Goal: Task Accomplishment & Management: Use online tool/utility

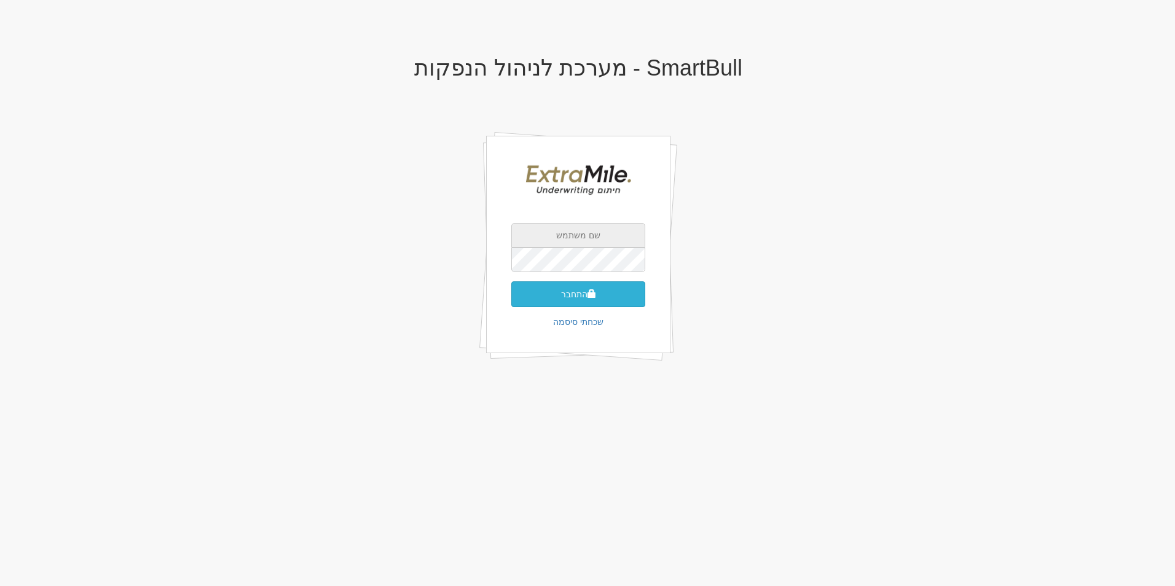
type input "[EMAIL_ADDRESS][DOMAIN_NAME]"
click at [568, 296] on button "התחבר" at bounding box center [578, 294] width 134 height 26
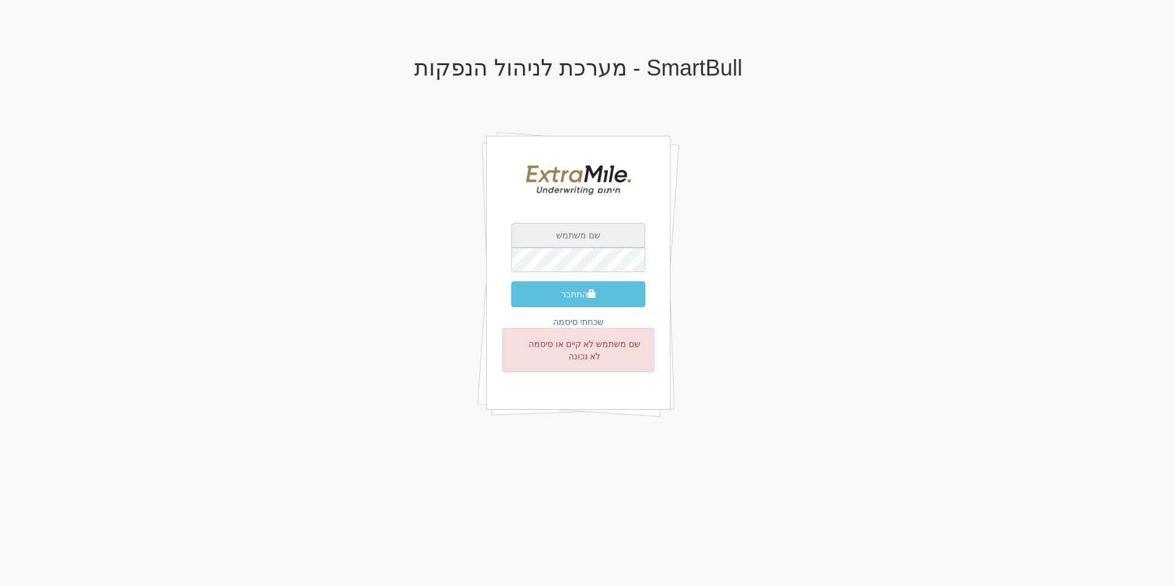
type input "[EMAIL_ADDRESS][DOMAIN_NAME]"
click at [522, 294] on button "התחבר" at bounding box center [578, 294] width 134 height 26
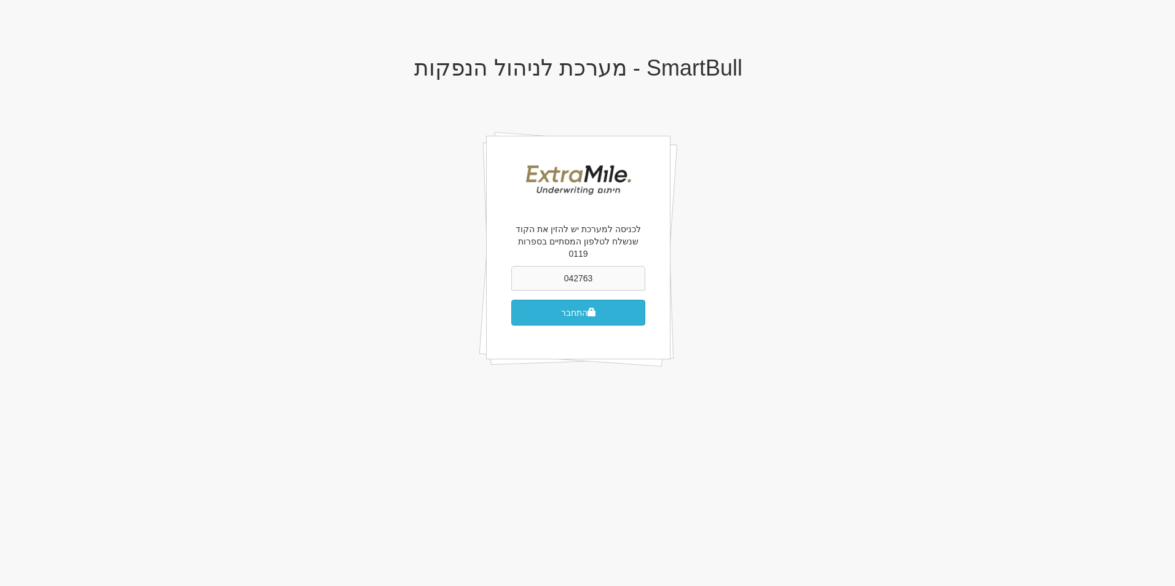
type input "042763"
click at [562, 308] on button "התחבר" at bounding box center [578, 313] width 134 height 26
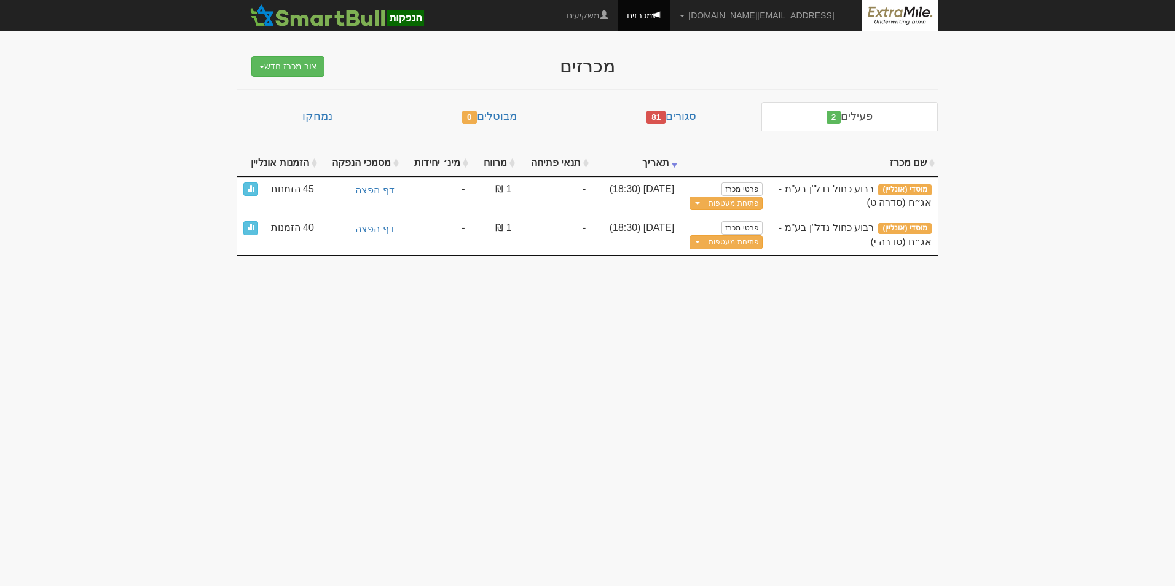
click at [998, 135] on body "gilad@extramile-ur.co.il הגדרות חשבונות הנפקה תבניות הודעות קיבול" at bounding box center [587, 293] width 1175 height 586
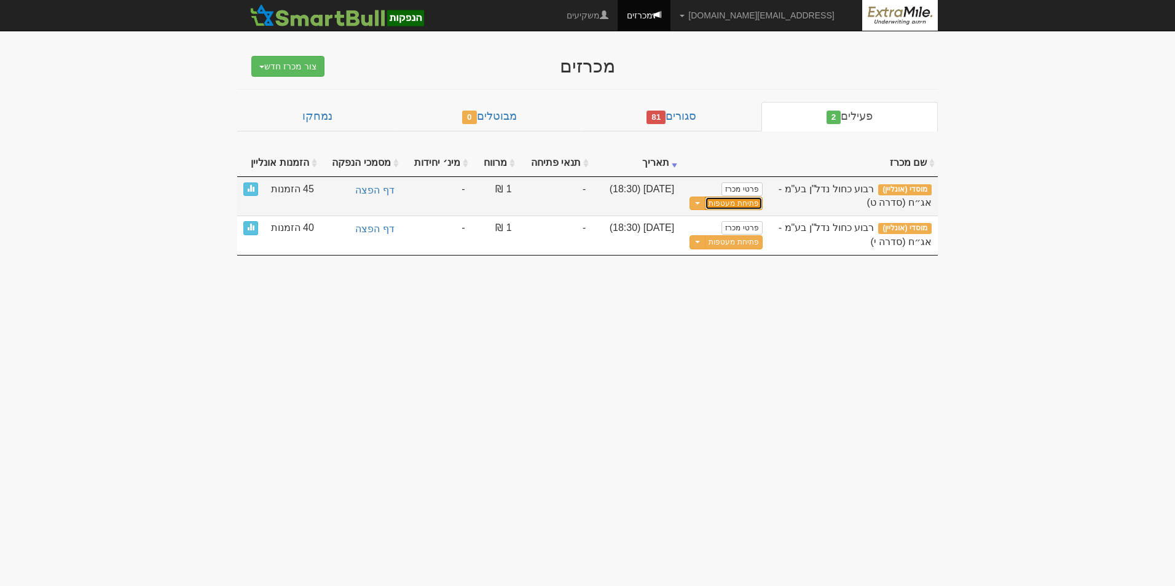
click at [751, 205] on link "פתיחת מעטפות" at bounding box center [733, 204] width 57 height 14
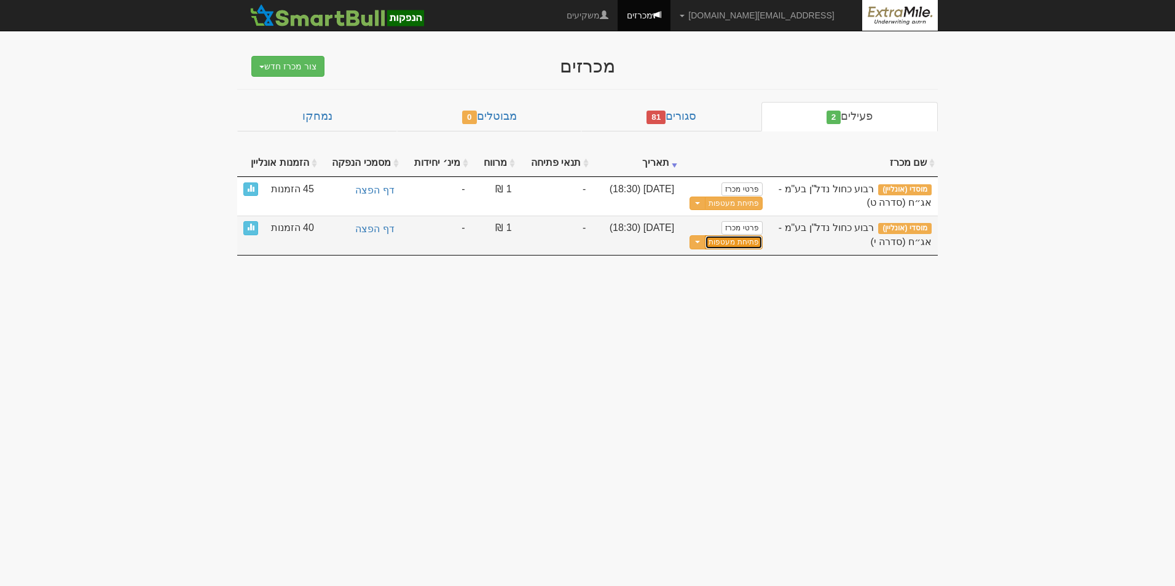
click at [744, 241] on link "פתיחת מעטפות" at bounding box center [733, 242] width 57 height 14
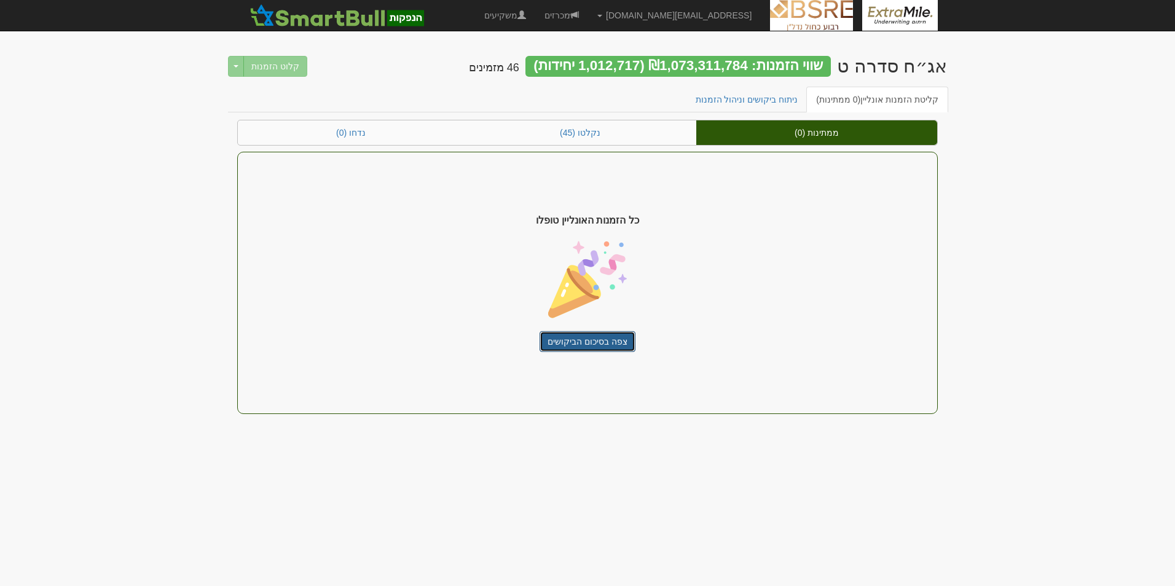
click at [586, 340] on link "צפה בסיכום הביקושים" at bounding box center [587, 341] width 96 height 21
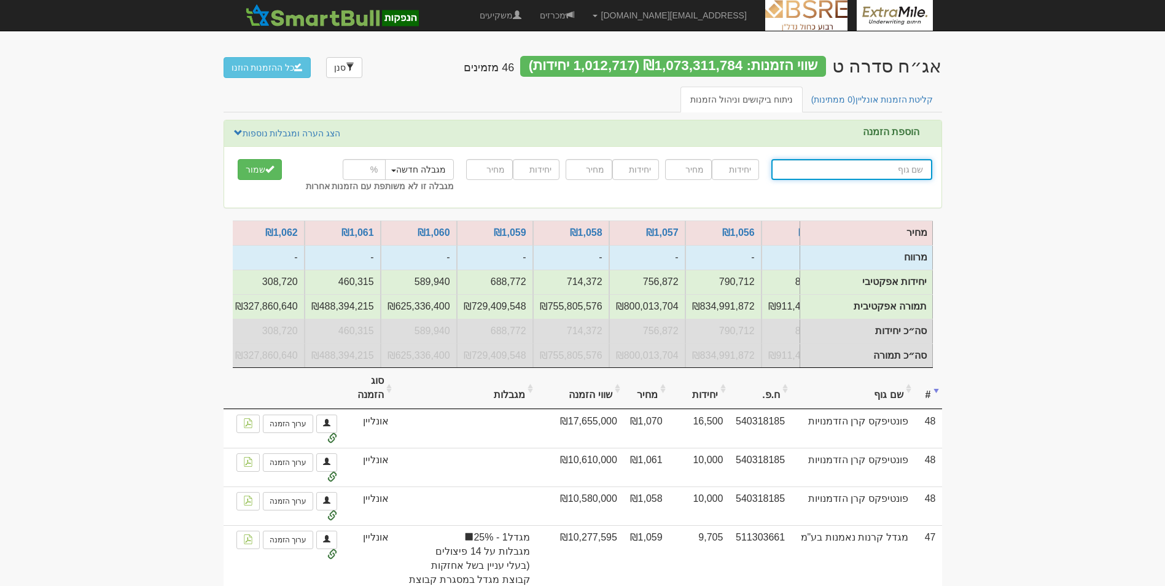
scroll to position [0, -393]
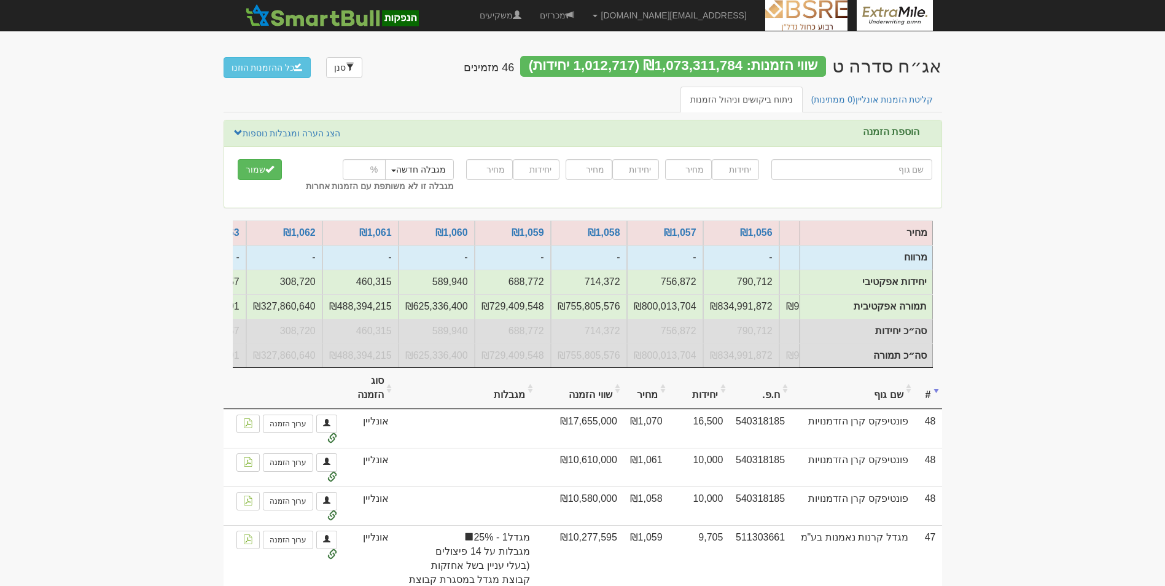
click at [695, 75] on div "שווי הזמנות: ₪1,073,311,784 (1,012,717 יחידות)" at bounding box center [673, 66] width 306 height 21
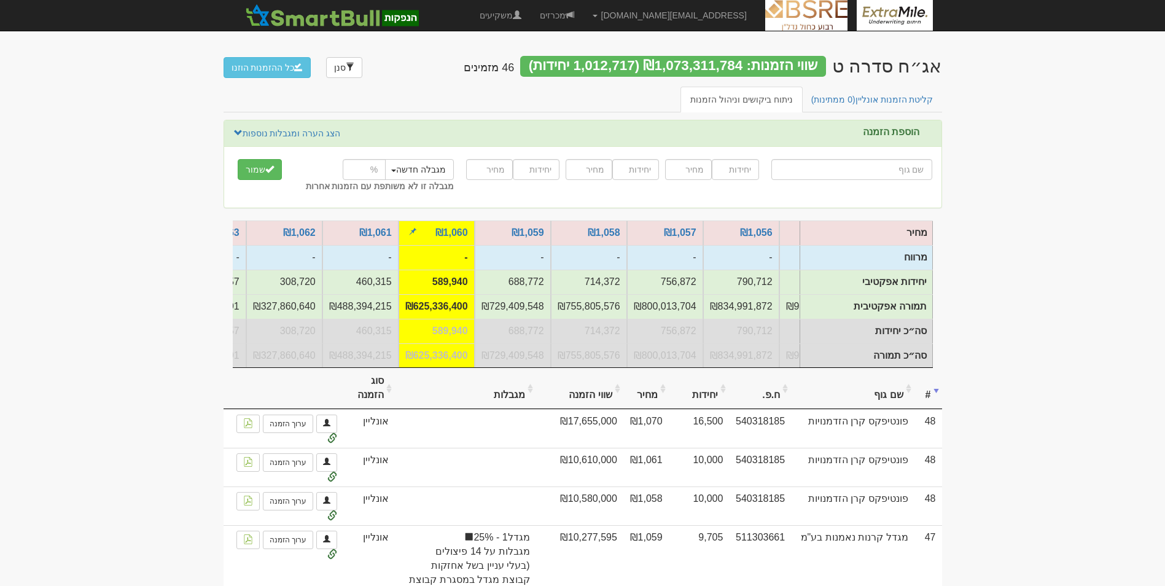
click at [456, 227] on td "₪1,060" at bounding box center [437, 233] width 76 height 25
click at [457, 229] on link "₪1,060" at bounding box center [452, 232] width 33 height 10
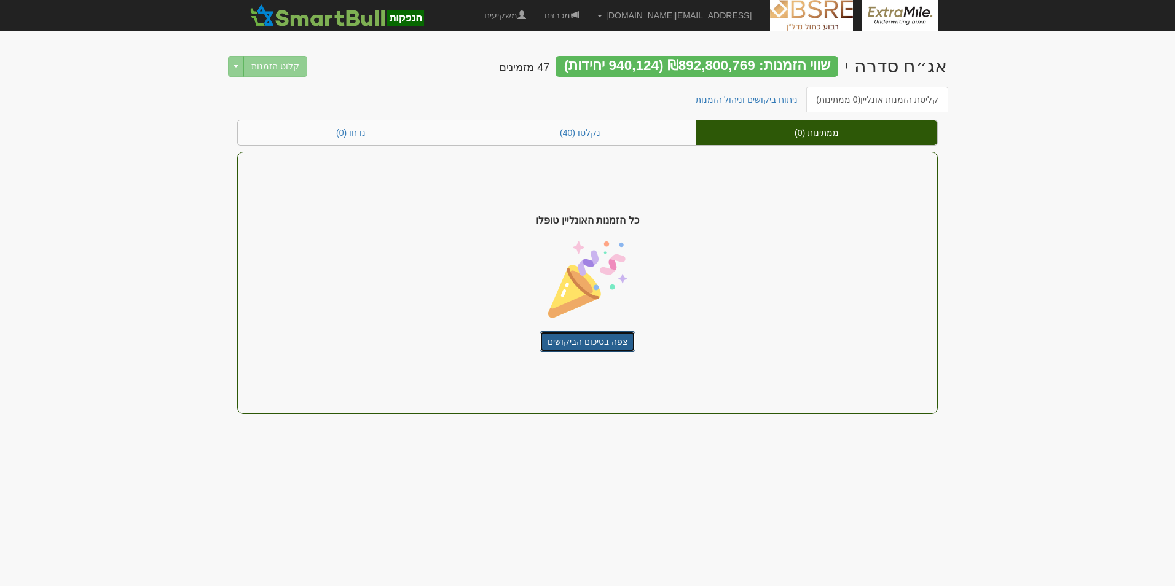
click at [598, 339] on link "צפה בסיכום הביקושים" at bounding box center [587, 341] width 96 height 21
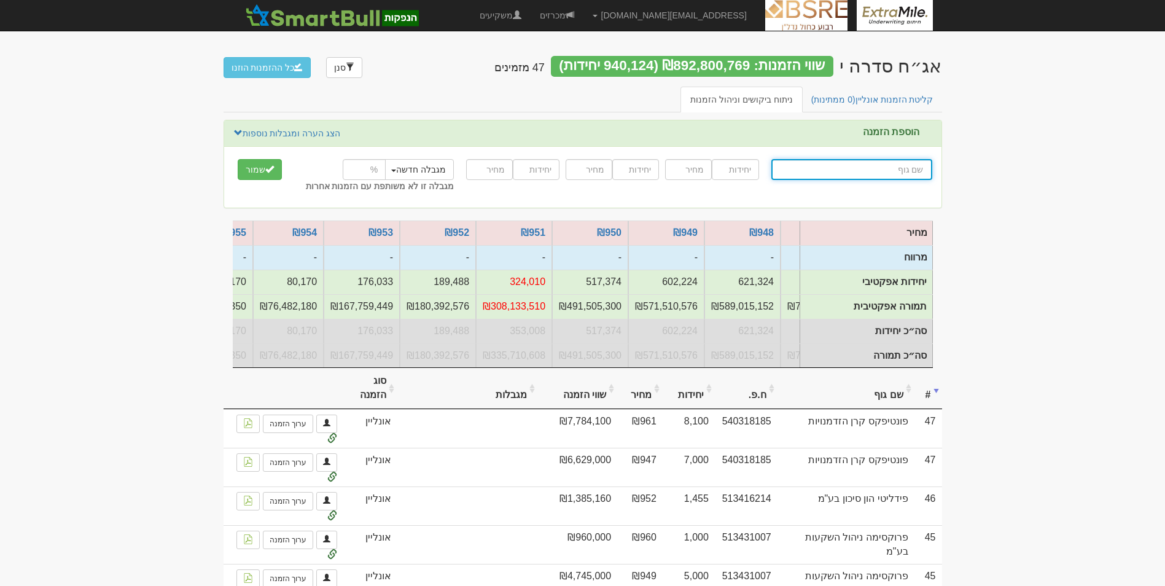
scroll to position [0, -450]
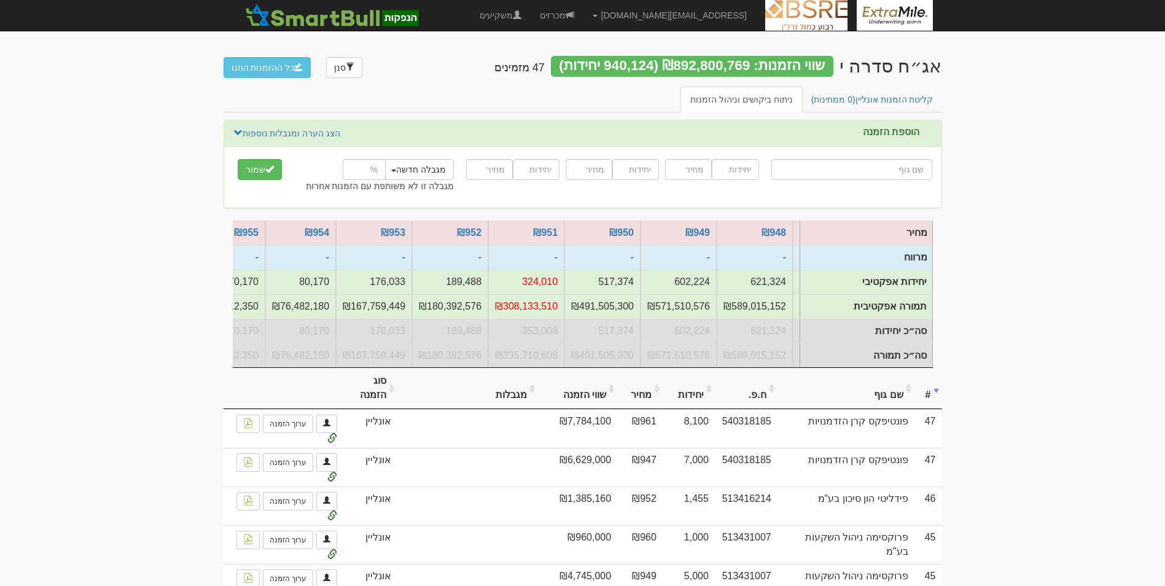
drag, startPoint x: 793, startPoint y: 371, endPoint x: 839, endPoint y: 386, distance: 49.2
click at [839, 386] on th "שם גוף" at bounding box center [846, 388] width 137 height 41
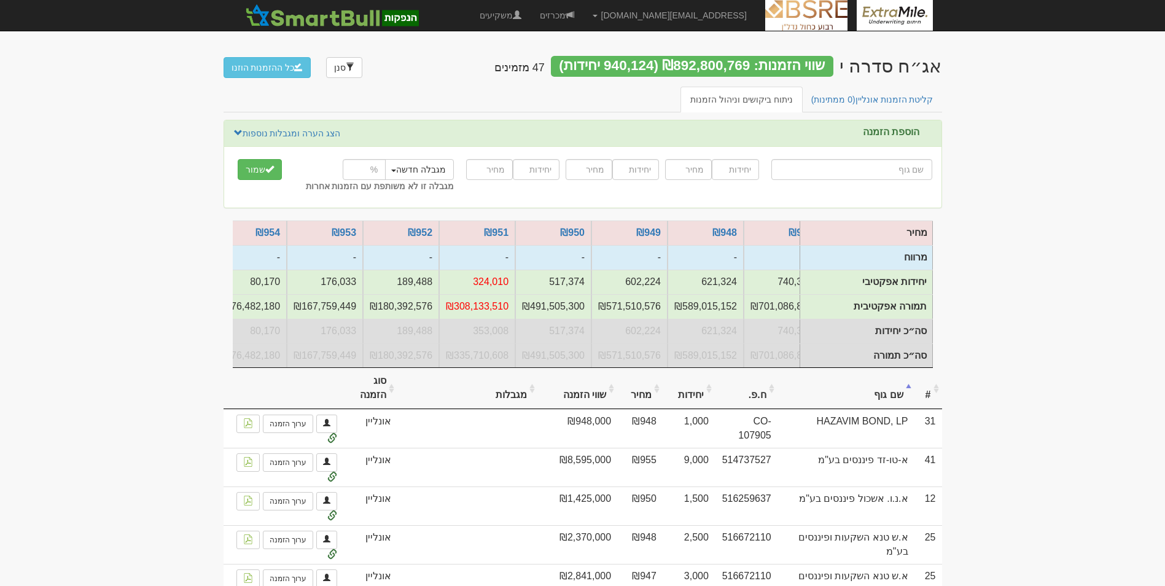
scroll to position [0, -377]
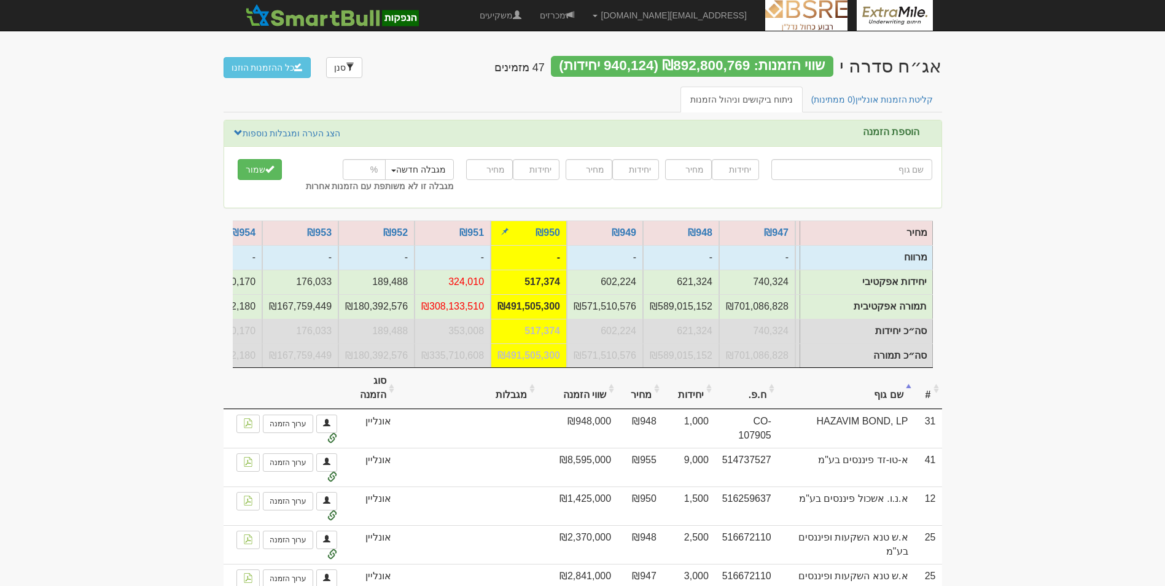
click at [558, 305] on td "₪491,505,300" at bounding box center [529, 306] width 76 height 25
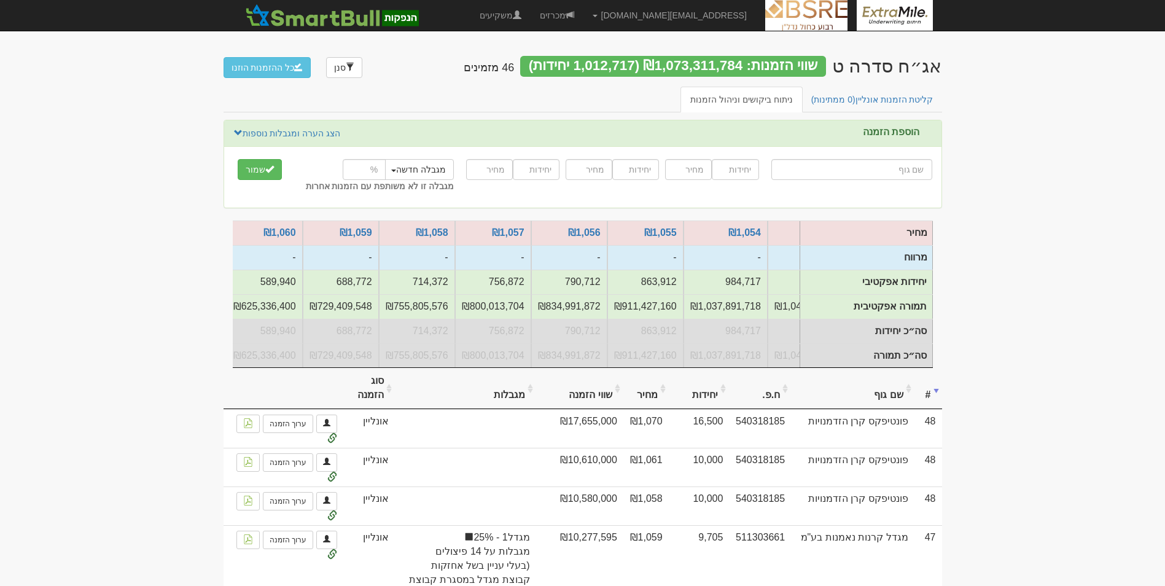
scroll to position [0, -246]
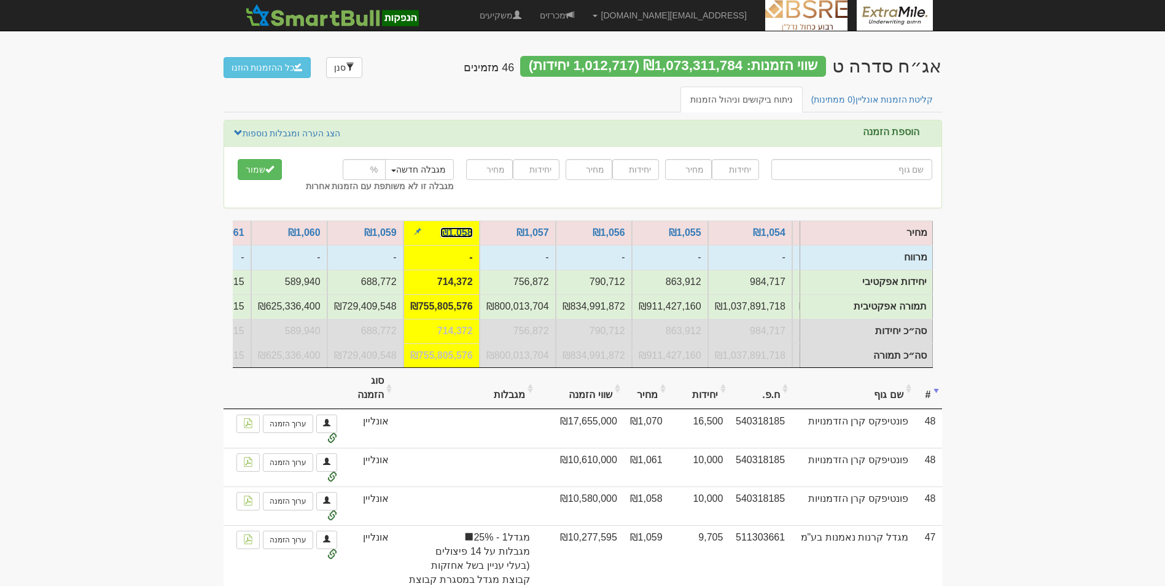
click at [466, 230] on link "₪1,058" at bounding box center [456, 232] width 33 height 10
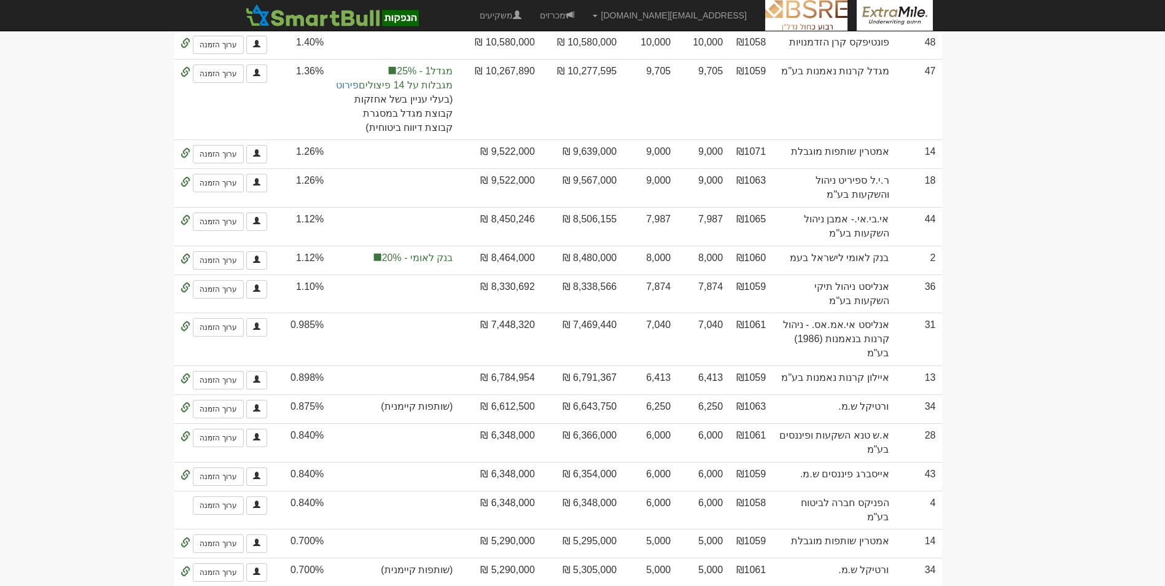
scroll to position [861, 0]
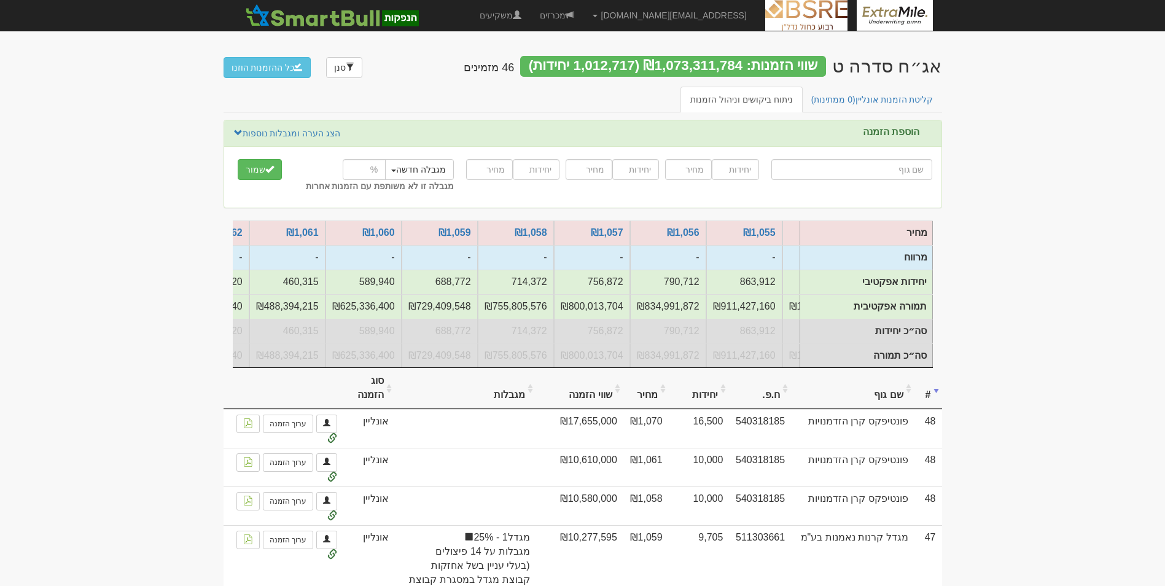
scroll to position [0, -344]
